Goal: Register for event/course

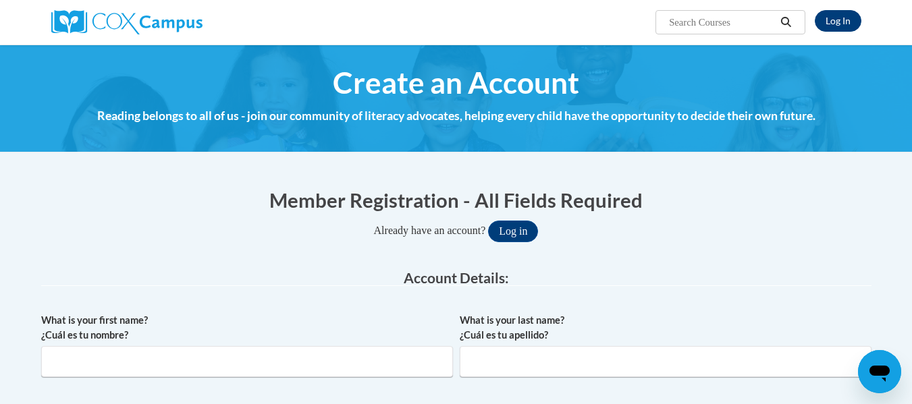
type input "[EMAIL_ADDRESS][PERSON_NAME][DOMAIN_NAME]"
click at [835, 22] on link "Log In" at bounding box center [838, 21] width 47 height 22
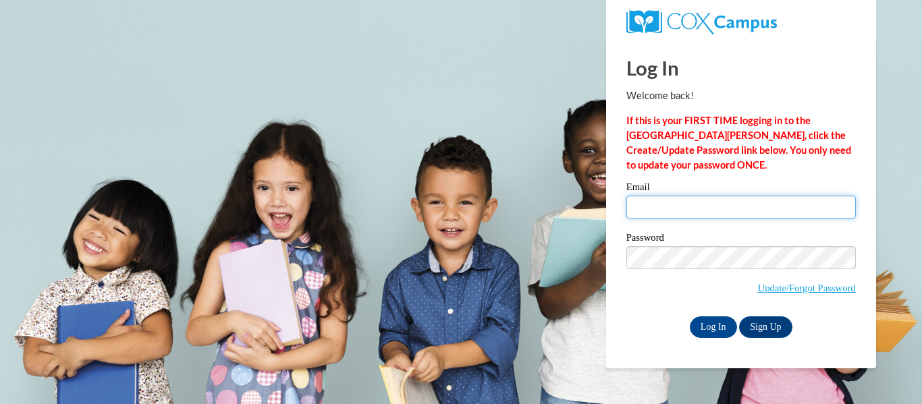
click at [650, 206] on input "Email" at bounding box center [741, 207] width 230 height 23
type input "[EMAIL_ADDRESS][PERSON_NAME][DOMAIN_NAME]"
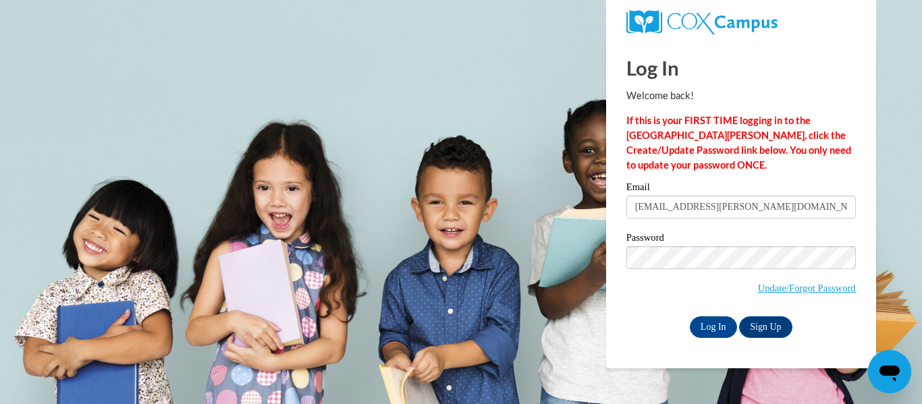
click at [734, 241] on label "Password" at bounding box center [741, 240] width 230 height 14
click at [729, 323] on input "Log In" at bounding box center [713, 328] width 47 height 22
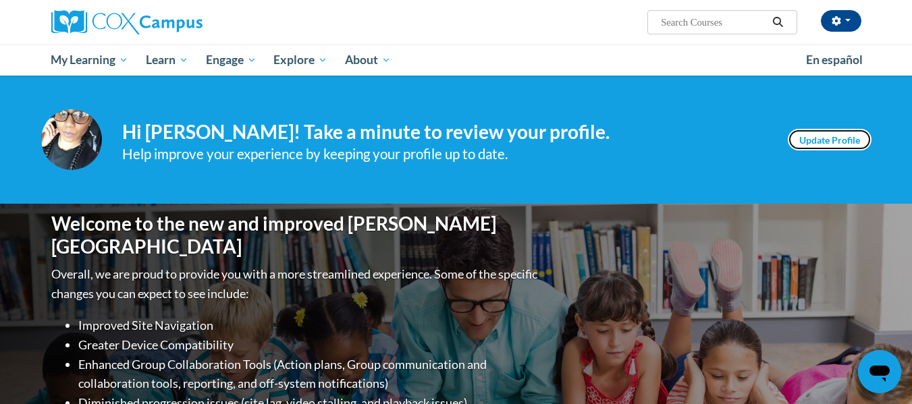
click at [847, 142] on link "Update Profile" at bounding box center [830, 140] width 84 height 22
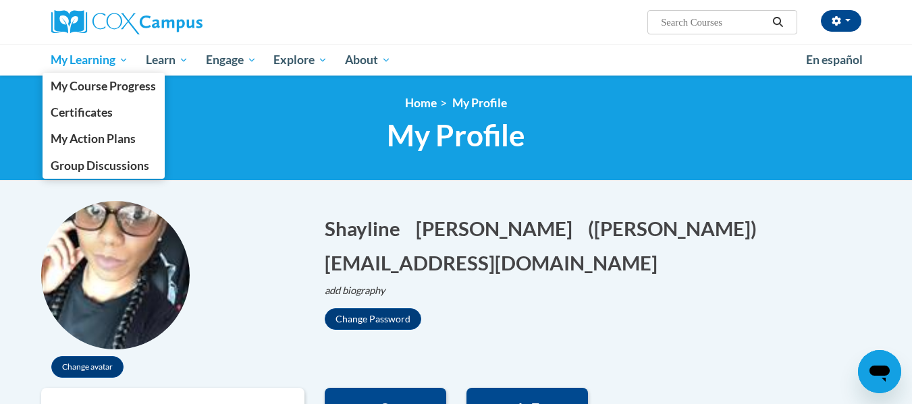
click at [82, 65] on span "My Learning" at bounding box center [90, 60] width 78 height 16
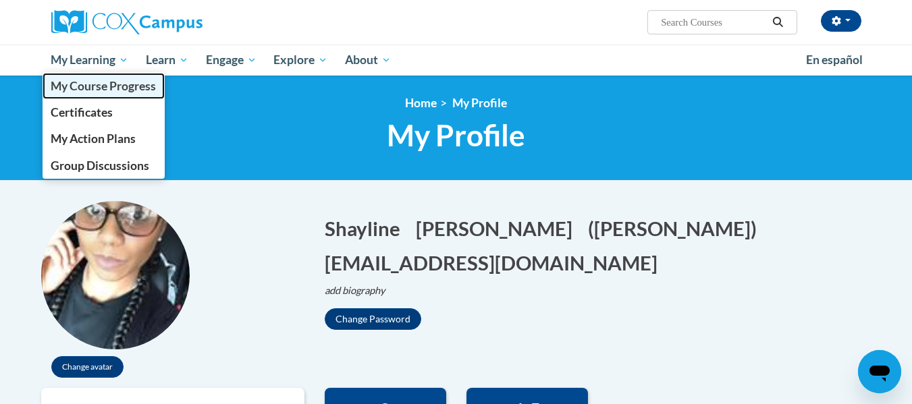
click at [83, 80] on span "My Course Progress" at bounding box center [103, 86] width 105 height 14
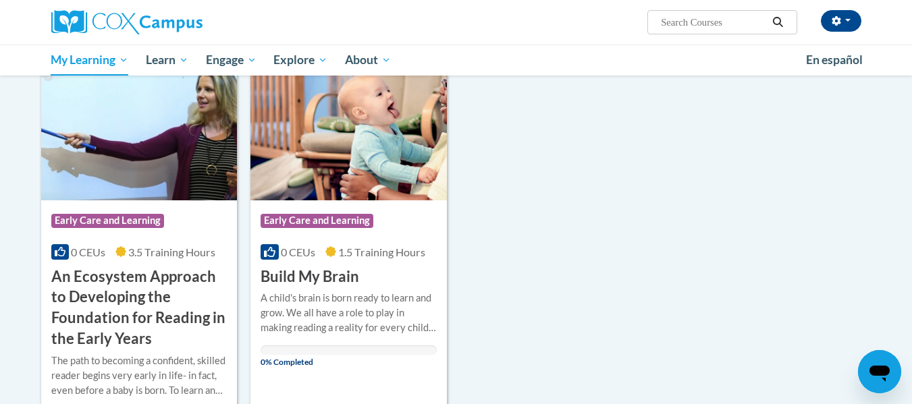
scroll to position [931, 0]
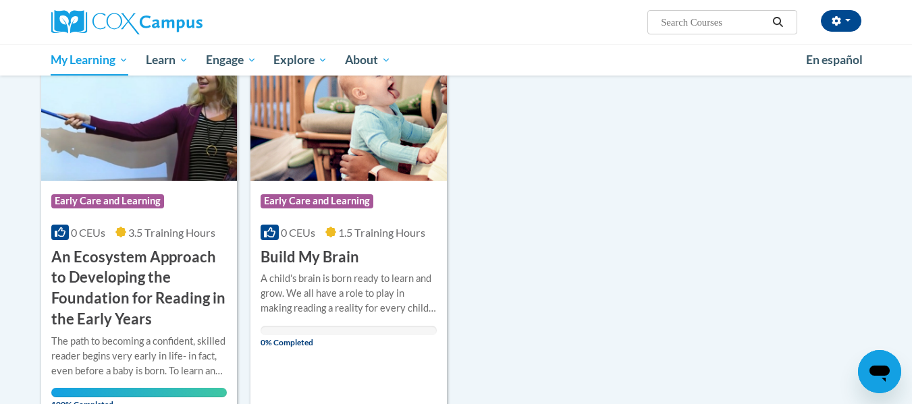
click at [321, 194] on span "Early Care and Learning" at bounding box center [317, 201] width 113 height 14
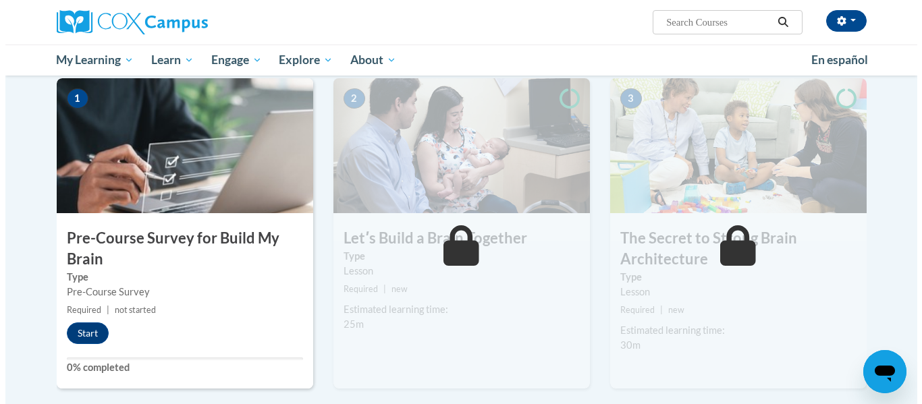
scroll to position [277, 0]
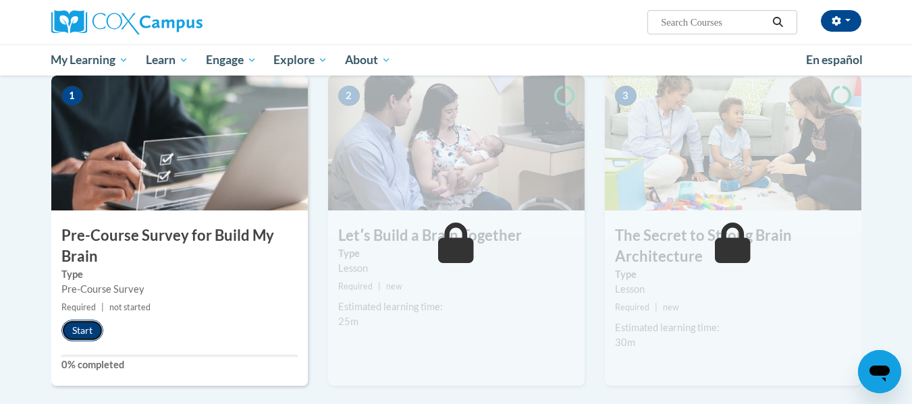
click at [89, 335] on button "Start" at bounding box center [82, 331] width 42 height 22
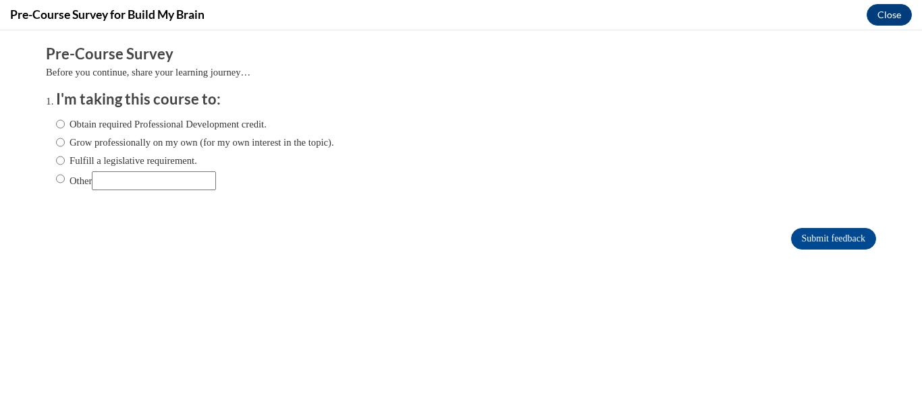
scroll to position [0, 0]
click at [131, 124] on label "Obtain required Professional Development credit." at bounding box center [161, 124] width 211 height 15
click at [65, 124] on input "Obtain required Professional Development credit." at bounding box center [60, 124] width 9 height 15
radio input "true"
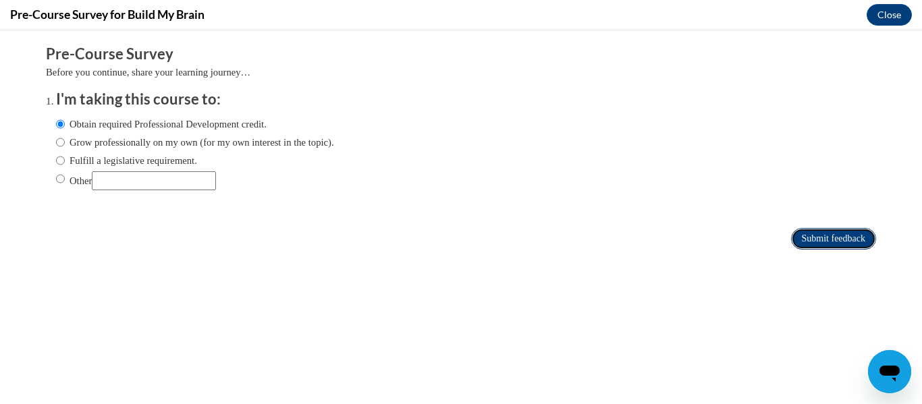
click at [811, 236] on input "Submit feedback" at bounding box center [833, 239] width 85 height 22
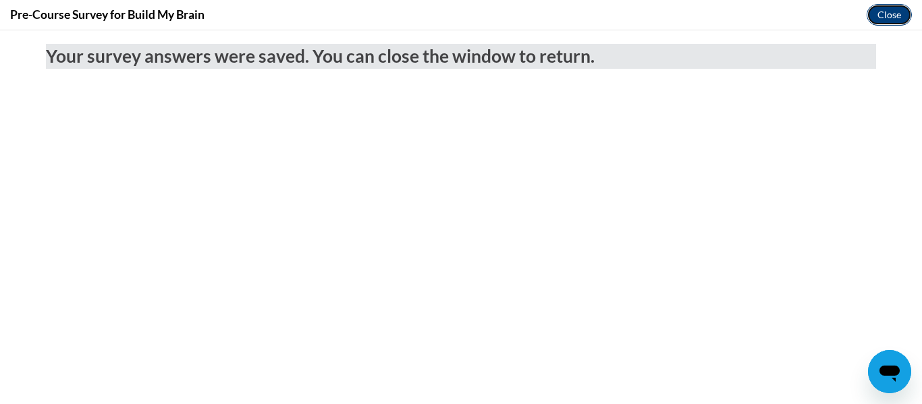
click at [893, 16] on button "Close" at bounding box center [889, 15] width 45 height 22
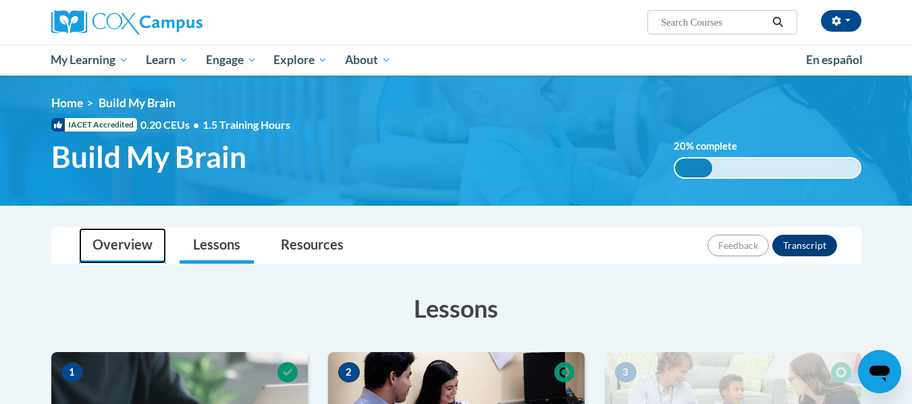
click at [130, 248] on link "Overview" at bounding box center [122, 246] width 87 height 36
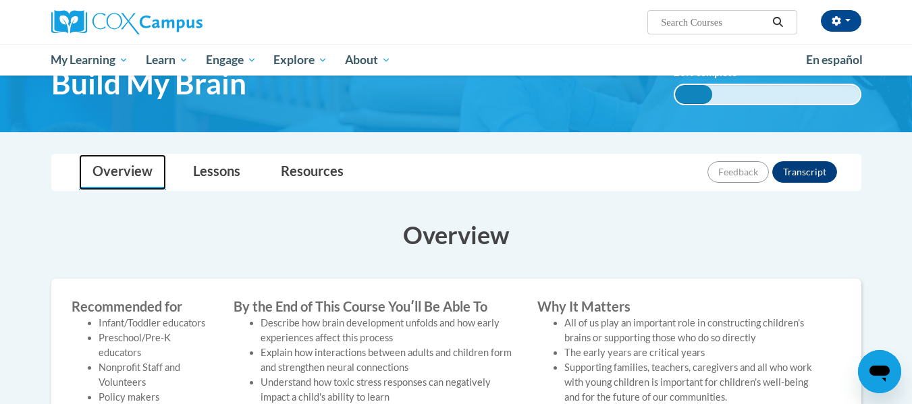
scroll to position [72, 0]
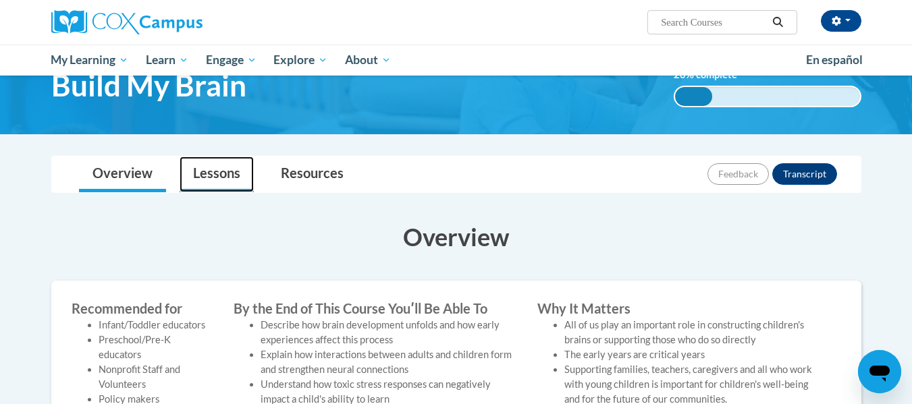
click at [207, 173] on link "Lessons" at bounding box center [217, 175] width 74 height 36
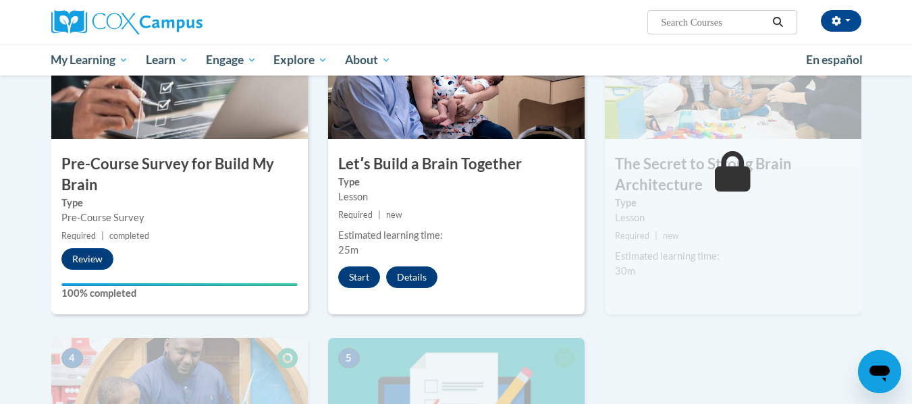
scroll to position [350, 0]
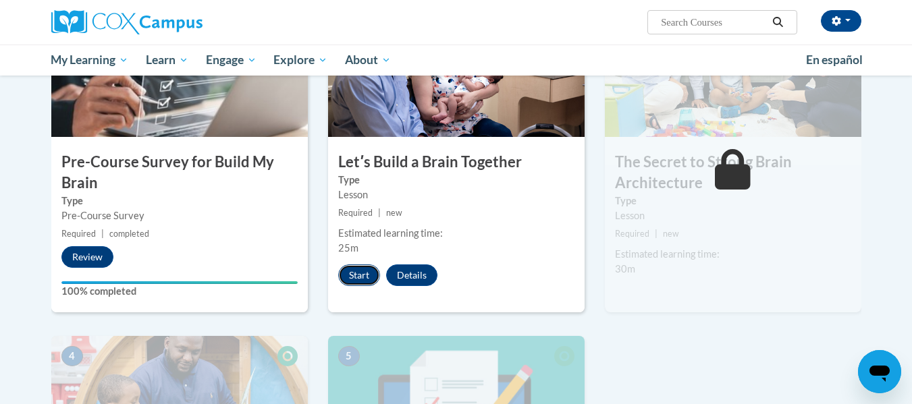
click at [356, 273] on button "Start" at bounding box center [359, 276] width 42 height 22
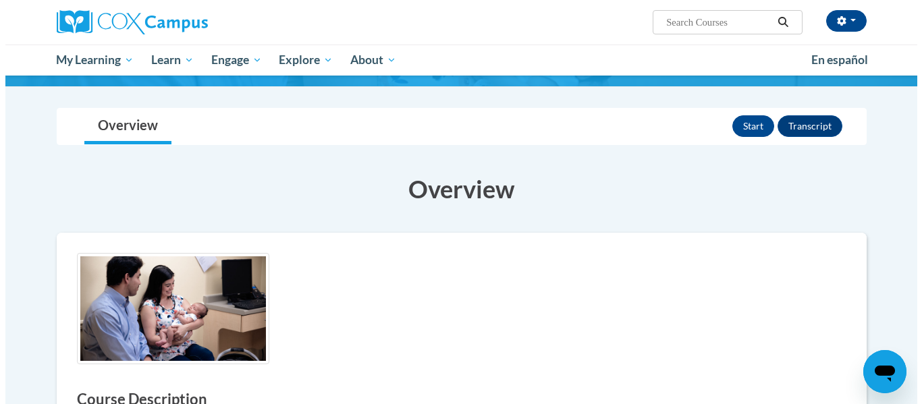
scroll to position [92, 0]
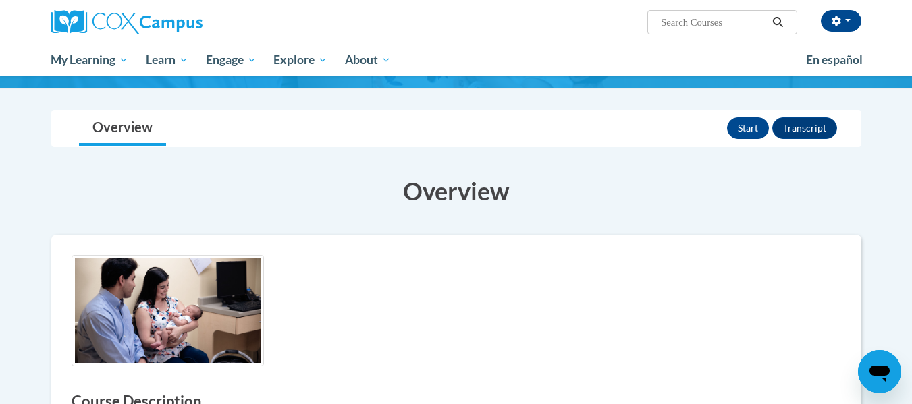
drag, startPoint x: 0, startPoint y: 0, endPoint x: 890, endPoint y: 176, distance: 907.0
click at [890, 176] on html "[PERSON_NAME] ([GEOGRAPHIC_DATA]/New_York UTC-04:00) My Profile Inbox My Transc…" at bounding box center [456, 110] width 912 height 404
click at [742, 134] on button "Start" at bounding box center [748, 128] width 42 height 22
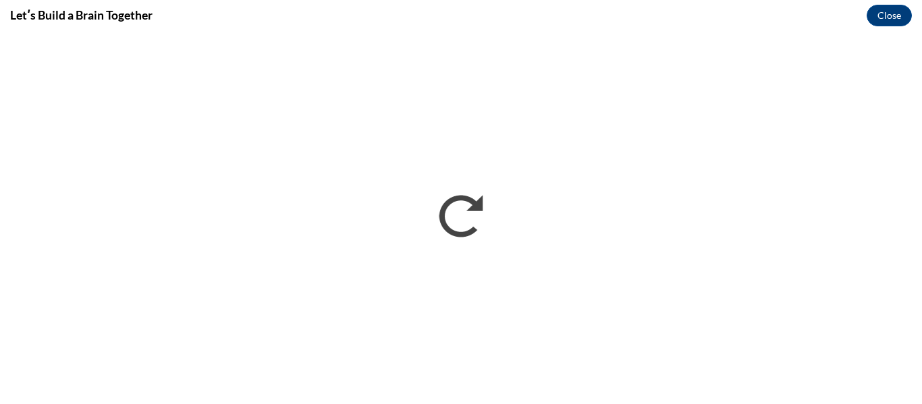
scroll to position [0, 0]
